Goal: Information Seeking & Learning: Learn about a topic

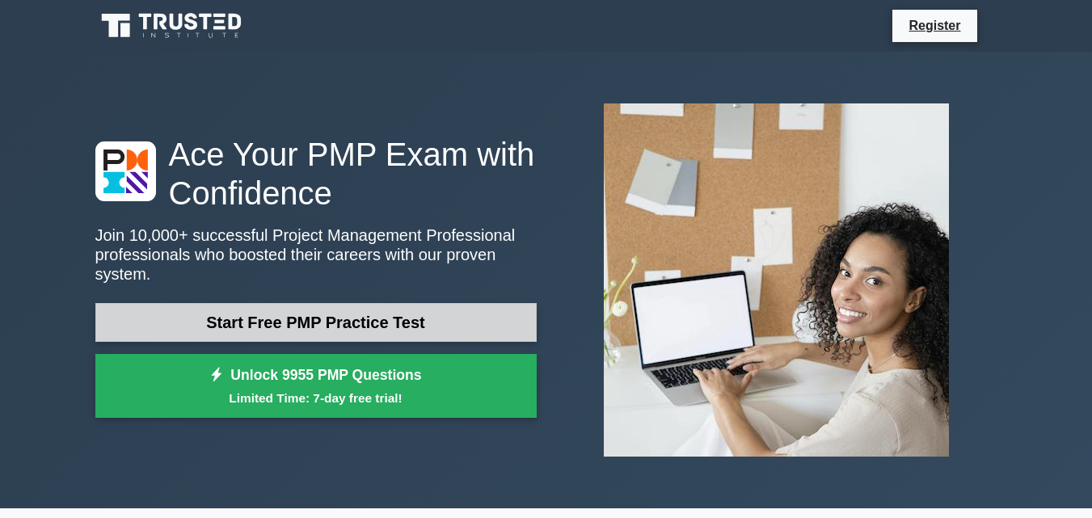
click at [289, 315] on link "Start Free PMP Practice Test" at bounding box center [315, 322] width 441 height 39
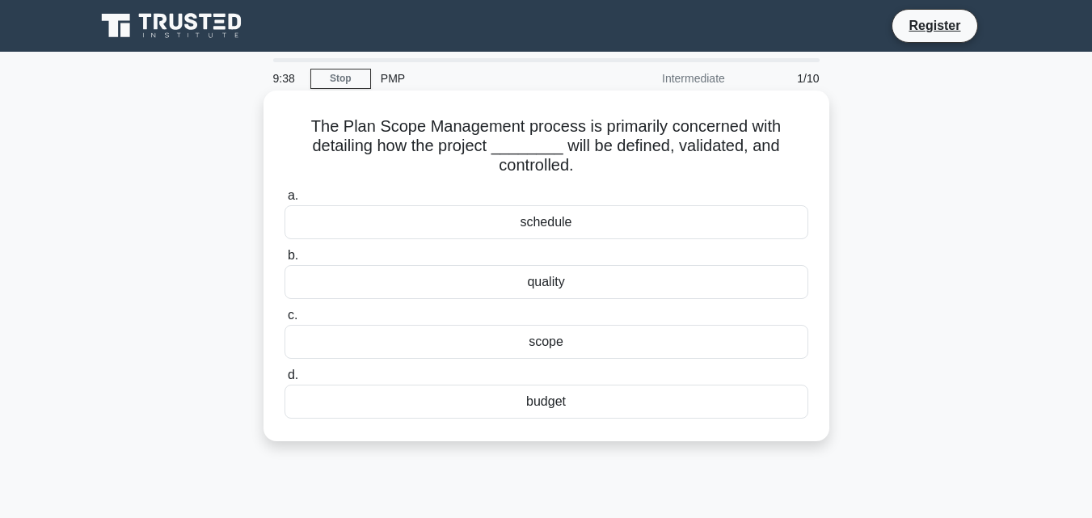
click at [544, 346] on div "scope" at bounding box center [547, 342] width 524 height 34
click at [285, 321] on input "c. scope" at bounding box center [285, 315] width 0 height 11
